Goal: Transaction & Acquisition: Purchase product/service

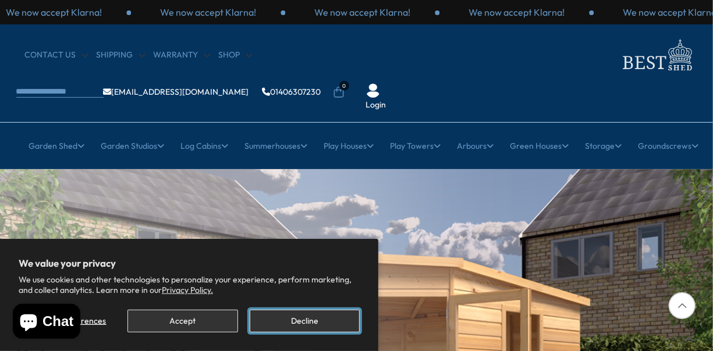
click at [303, 319] on button "Decline" at bounding box center [305, 321] width 110 height 23
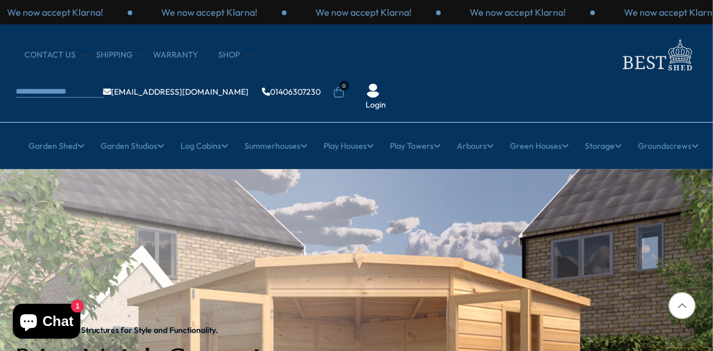
click at [682, 302] on div at bounding box center [681, 306] width 27 height 27
click at [682, 304] on div at bounding box center [681, 306] width 27 height 27
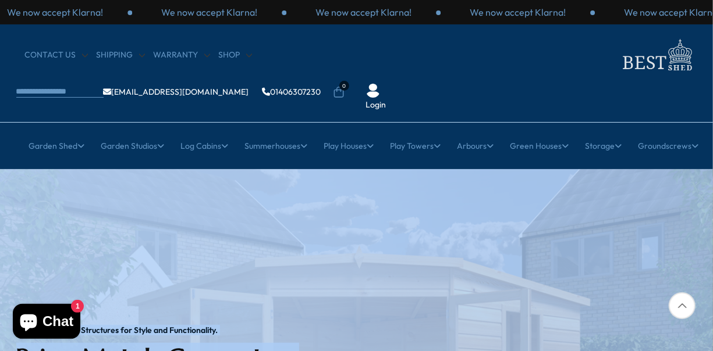
drag, startPoint x: 681, startPoint y: 303, endPoint x: 539, endPoint y: 277, distance: 144.3
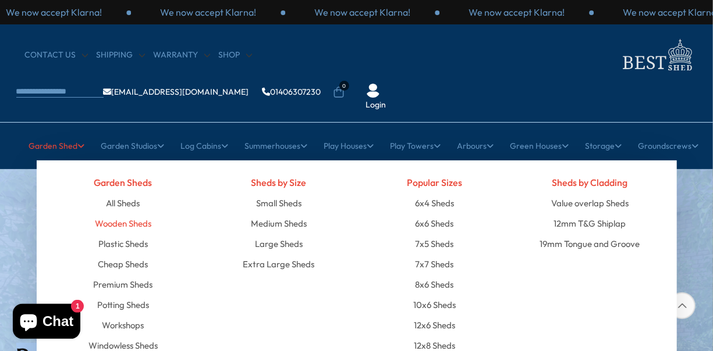
click at [109, 213] on link "Wooden Sheds" at bounding box center [123, 223] width 56 height 20
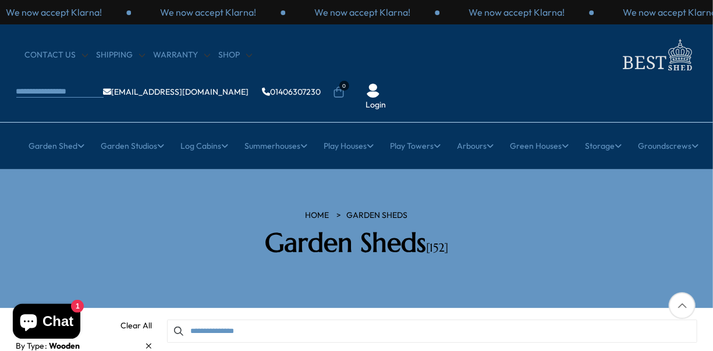
click at [682, 304] on div at bounding box center [681, 306] width 27 height 27
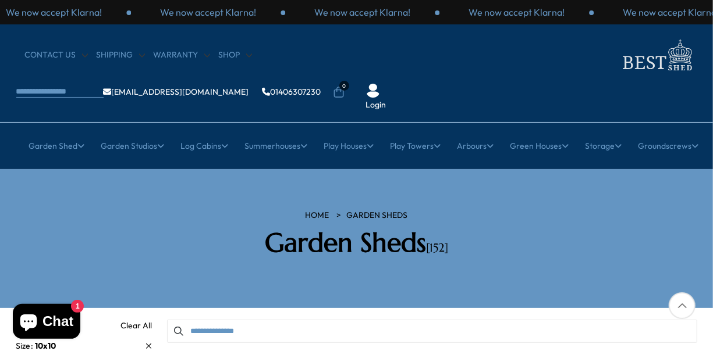
drag, startPoint x: 2, startPoint y: 30, endPoint x: 59, endPoint y: 148, distance: 130.6
click at [59, 169] on section "HOME Garden Sheds Garden Sheds [152]" at bounding box center [356, 238] width 713 height 139
